Goal: Task Accomplishment & Management: Complete application form

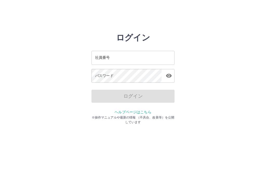
click at [117, 61] on input "社員番号" at bounding box center [132, 58] width 83 height 14
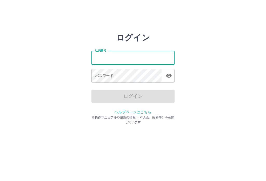
click at [120, 58] on input "社員番号" at bounding box center [132, 58] width 83 height 14
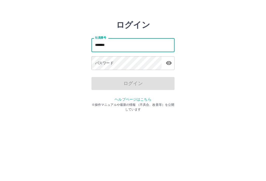
type input "*******"
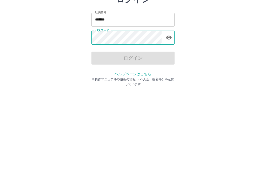
click at [146, 90] on div "ログイン" at bounding box center [132, 96] width 83 height 13
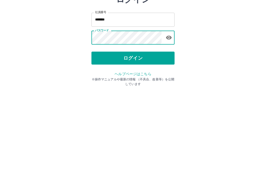
click at [105, 90] on button "ログイン" at bounding box center [132, 96] width 83 height 13
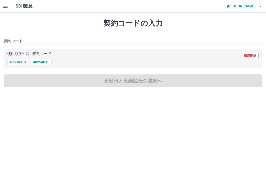
click at [0, 7] on button "button" at bounding box center [5, 6] width 10 height 12
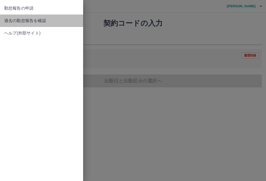
click at [11, 21] on span "過去の勤怠報告を確認" at bounding box center [41, 21] width 75 height 6
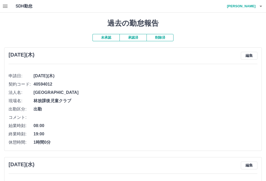
click at [84, 106] on span "出勤" at bounding box center [145, 109] width 224 height 6
click at [2, 4] on button "button" at bounding box center [5, 6] width 10 height 12
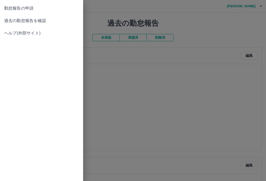
click at [8, 18] on span "過去の勤怠報告を確認" at bounding box center [41, 21] width 75 height 6
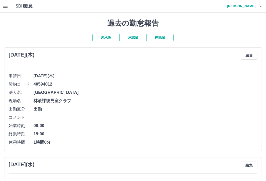
click at [2, 5] on icon "button" at bounding box center [5, 6] width 6 height 6
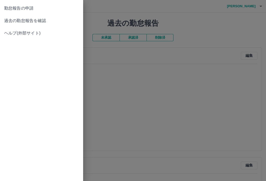
click at [11, 18] on span "過去の勤怠報告を確認" at bounding box center [41, 21] width 75 height 6
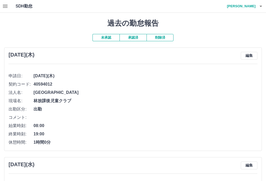
click at [8, 3] on button "button" at bounding box center [5, 6] width 10 height 12
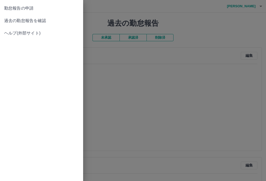
click at [33, 7] on span "勤怠報告の申請" at bounding box center [41, 8] width 75 height 6
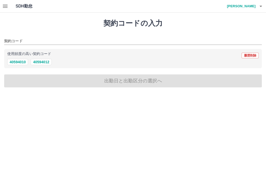
click at [46, 63] on button "40594012" at bounding box center [41, 62] width 21 height 6
type input "********"
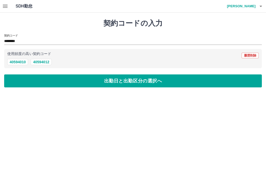
click at [36, 85] on button "出勤日と出勤区分の選択へ" at bounding box center [132, 80] width 257 height 13
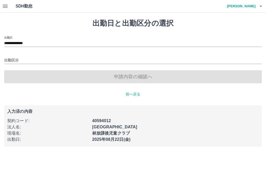
click at [28, 62] on input "出勤区分" at bounding box center [132, 60] width 257 height 6
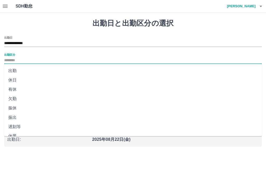
click at [17, 70] on li "出勤" at bounding box center [132, 70] width 257 height 9
type input "**"
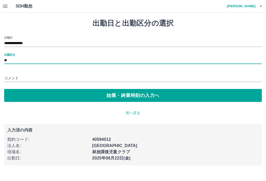
click at [28, 96] on button "始業・終業時刻の入力へ" at bounding box center [132, 95] width 257 height 13
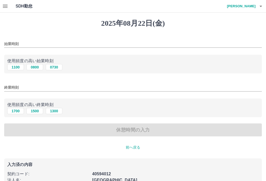
click at [56, 67] on button "0730" at bounding box center [54, 67] width 17 height 6
type input "****"
click at [29, 88] on input "終業時刻" at bounding box center [132, 88] width 257 height 8
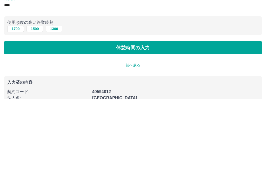
type input "****"
click at [195, 124] on button "休憩時間の入力" at bounding box center [132, 130] width 257 height 13
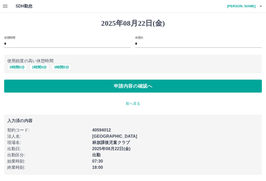
click at [61, 66] on button "3 時間 0 分" at bounding box center [62, 67] width 20 height 6
type input "*"
click at [67, 84] on button "申請内容の確認へ" at bounding box center [132, 86] width 257 height 13
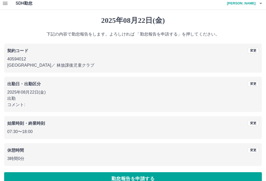
scroll to position [5, 0]
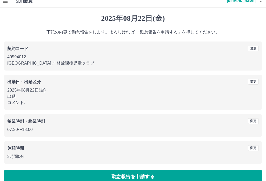
click at [130, 179] on button "勤怠報告を申請する" at bounding box center [132, 176] width 257 height 13
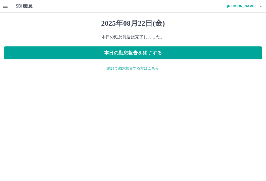
click at [260, 4] on icon "button" at bounding box center [260, 6] width 6 height 6
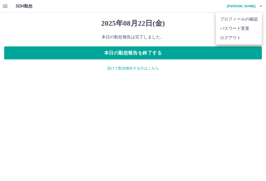
click at [234, 39] on li "ログアウト" at bounding box center [239, 37] width 46 height 9
